Goal: Register for event/course: Sign up to attend an event or enroll in a course

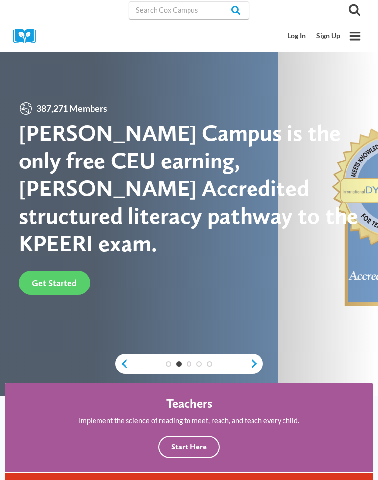
click at [299, 36] on link "Log In" at bounding box center [296, 36] width 29 height 18
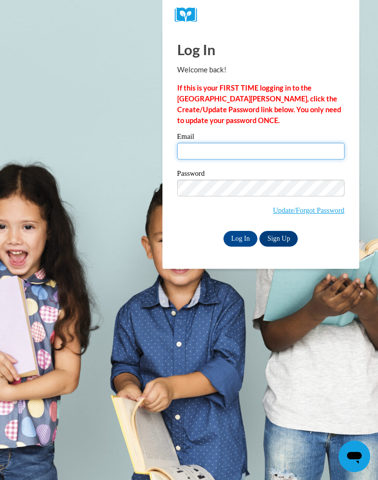
click at [234, 156] on input "Email" at bounding box center [260, 151] width 167 height 17
type input "markeshiah@gmail.com"
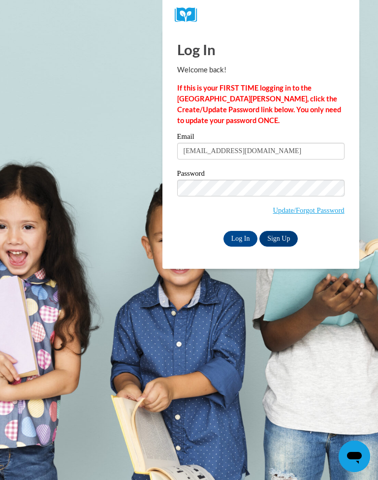
click at [279, 236] on link "Sign Up" at bounding box center [278, 239] width 38 height 16
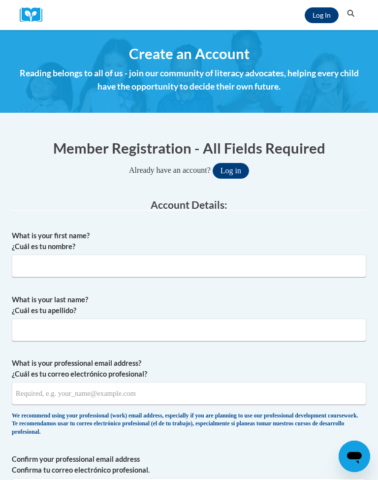
click at [323, 16] on link "Log In" at bounding box center [322, 15] width 34 height 16
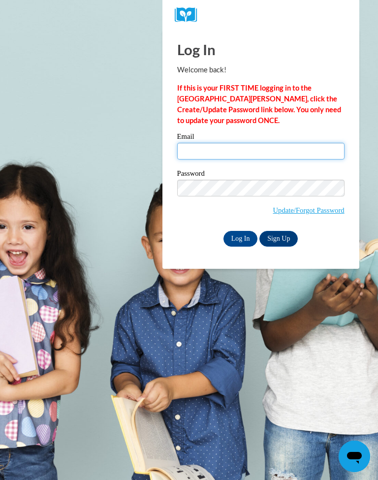
click at [252, 155] on input "Email" at bounding box center [260, 151] width 167 height 17
type input "M"
type input "[EMAIL_ADDRESS][DOMAIN_NAME]"
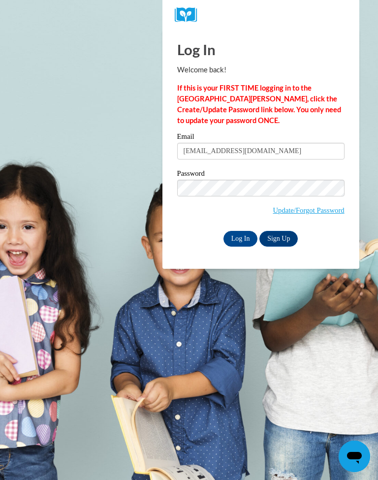
click at [248, 235] on input "Log In" at bounding box center [240, 239] width 34 height 16
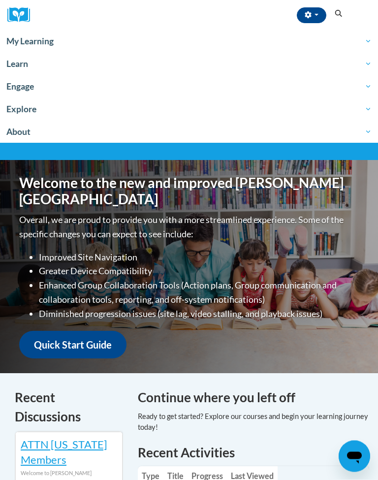
scroll to position [21, 0]
click at [47, 39] on span "My Learning" at bounding box center [188, 41] width 365 height 12
click at [27, 68] on span "Learn" at bounding box center [188, 64] width 365 height 12
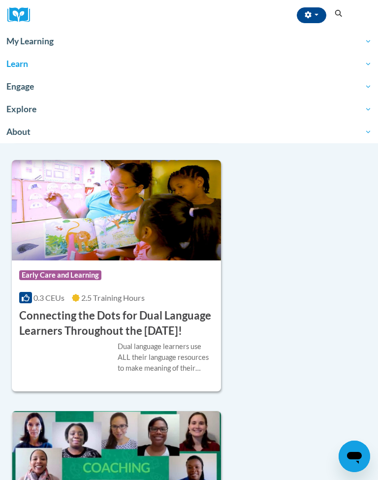
scroll to position [912, 0]
click at [168, 320] on h3 "Connecting the Dots for Dual Language Learners Throughout the Preschool Day!" at bounding box center [116, 324] width 194 height 31
click at [173, 321] on h3 "Connecting the Dots for Dual Language Learners Throughout the Preschool Day!" at bounding box center [116, 324] width 194 height 31
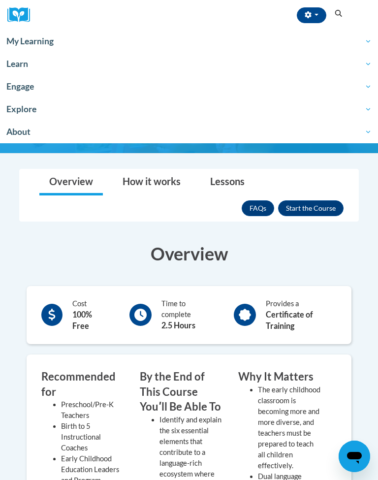
scroll to position [28, 0]
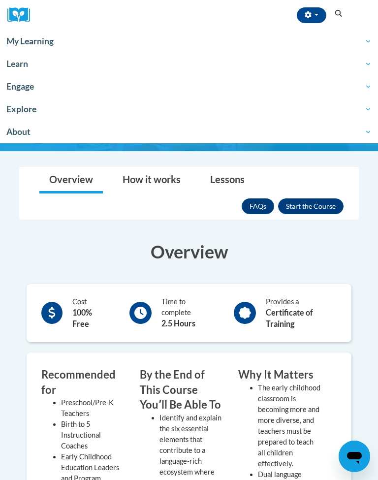
click at [312, 214] on button "Enroll" at bounding box center [310, 206] width 65 height 16
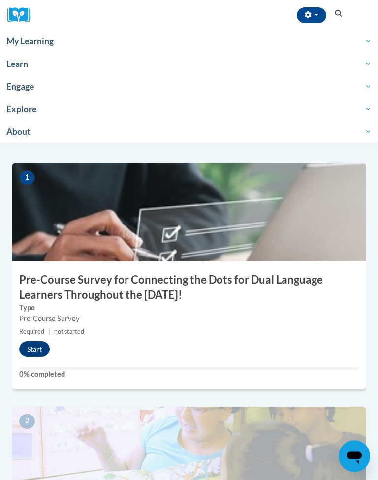
click at [33, 357] on button "Start" at bounding box center [34, 350] width 31 height 16
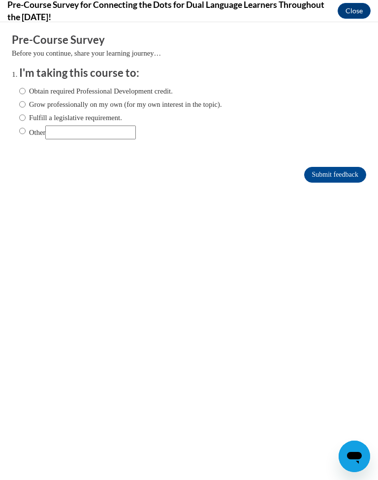
click at [26, 93] on input "Obtain required Professional Development credit." at bounding box center [22, 91] width 6 height 11
radio input "true"
click at [332, 180] on input "Submit feedback" at bounding box center [335, 175] width 62 height 16
click at [339, 174] on input "Submit feedback" at bounding box center [335, 175] width 62 height 16
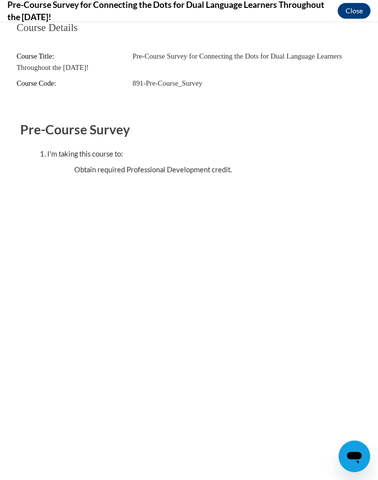
click at [359, 14] on button "Close" at bounding box center [354, 11] width 33 height 16
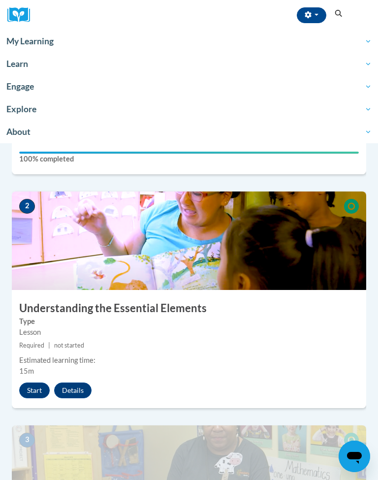
scroll to position [322, 0]
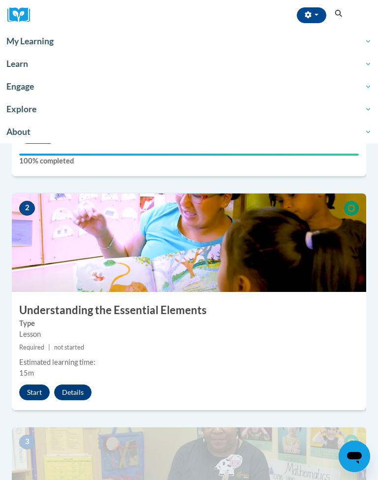
click at [40, 400] on button "Start" at bounding box center [34, 392] width 31 height 16
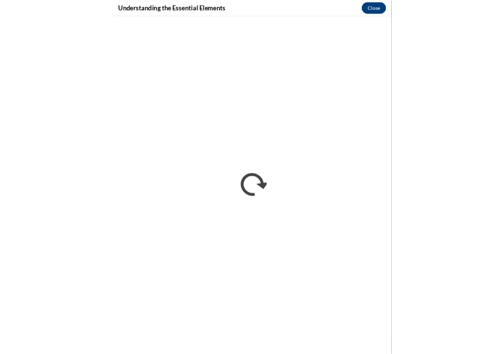
scroll to position [0, 0]
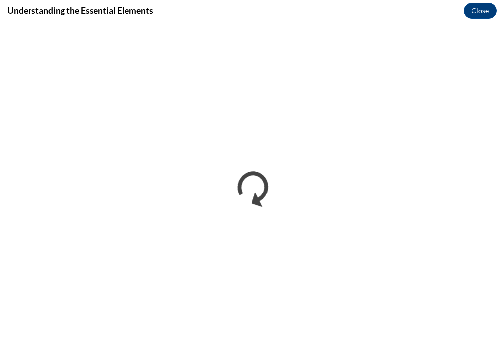
click at [377, 10] on button "Close" at bounding box center [480, 11] width 33 height 16
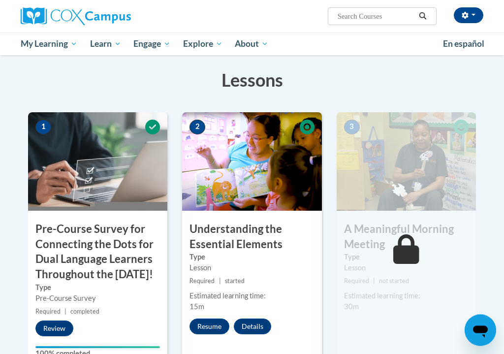
scroll to position [194, 0]
click at [212, 320] on button "Resume" at bounding box center [209, 326] width 40 height 16
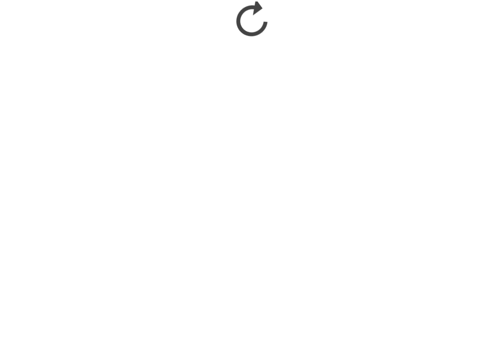
scroll to position [459, 0]
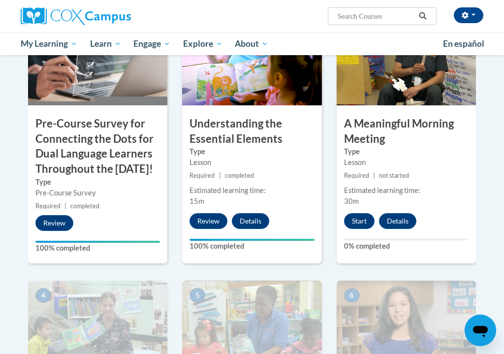
scroll to position [289, 0]
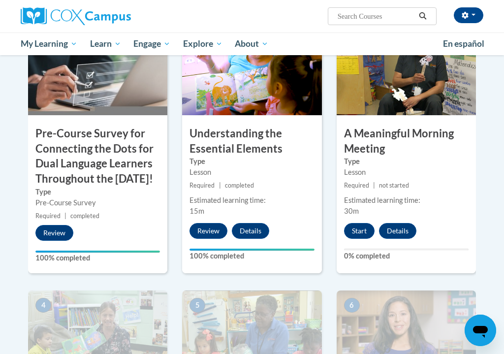
click at [365, 226] on button "Start" at bounding box center [359, 231] width 31 height 16
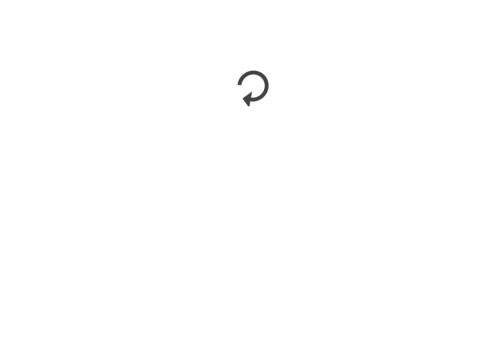
scroll to position [505, 0]
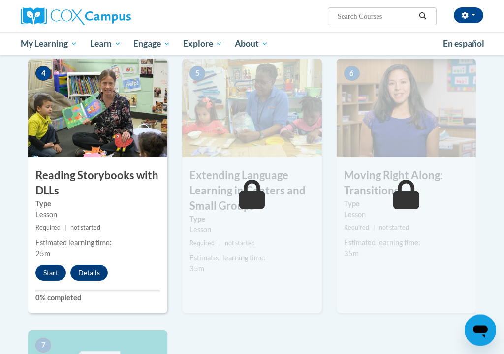
scroll to position [521, 0]
click at [49, 280] on button "Start" at bounding box center [50, 273] width 31 height 16
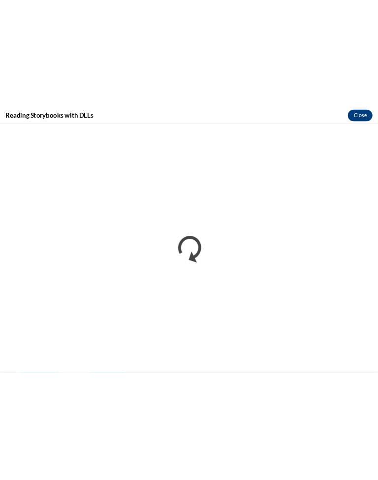
scroll to position [0, 0]
